Goal: Information Seeking & Learning: Learn about a topic

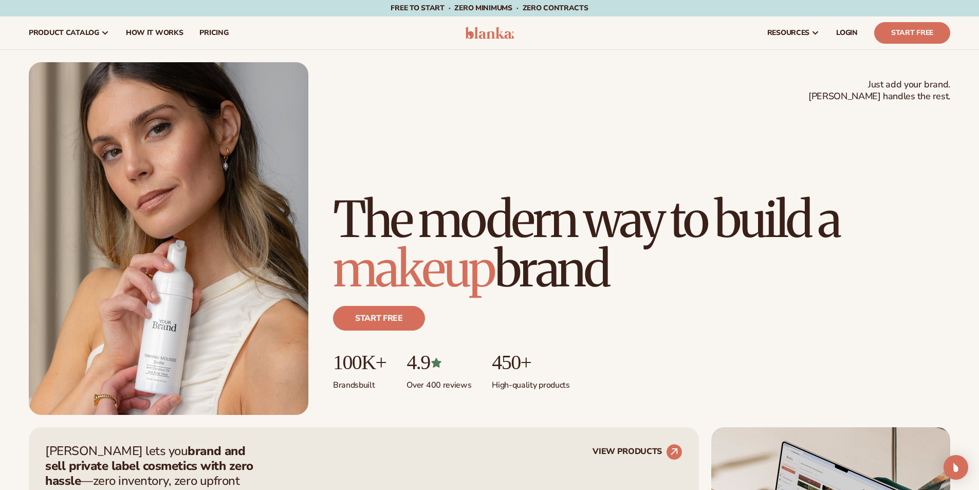
click at [699, 205] on h1 "The modern way to build a makeup brand" at bounding box center [641, 244] width 617 height 99
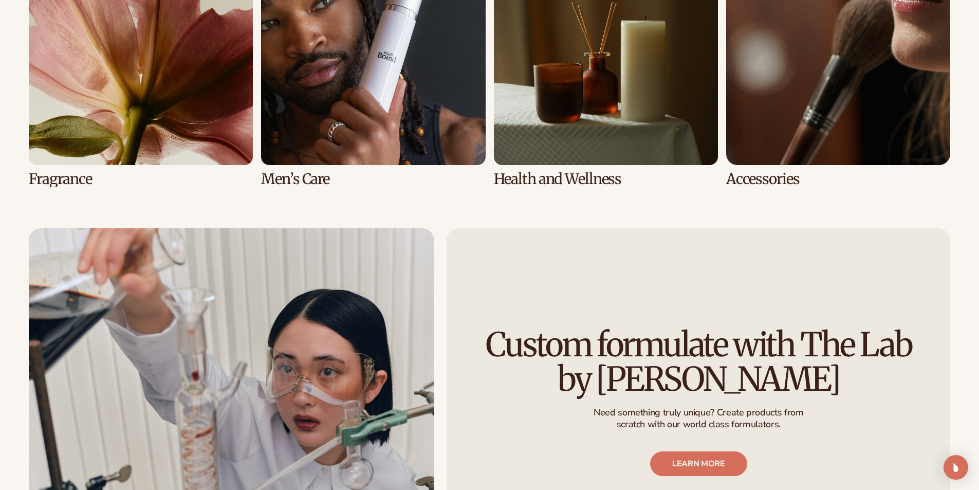
scroll to position [2603, 0]
